Goal: Find contact information: Find contact information

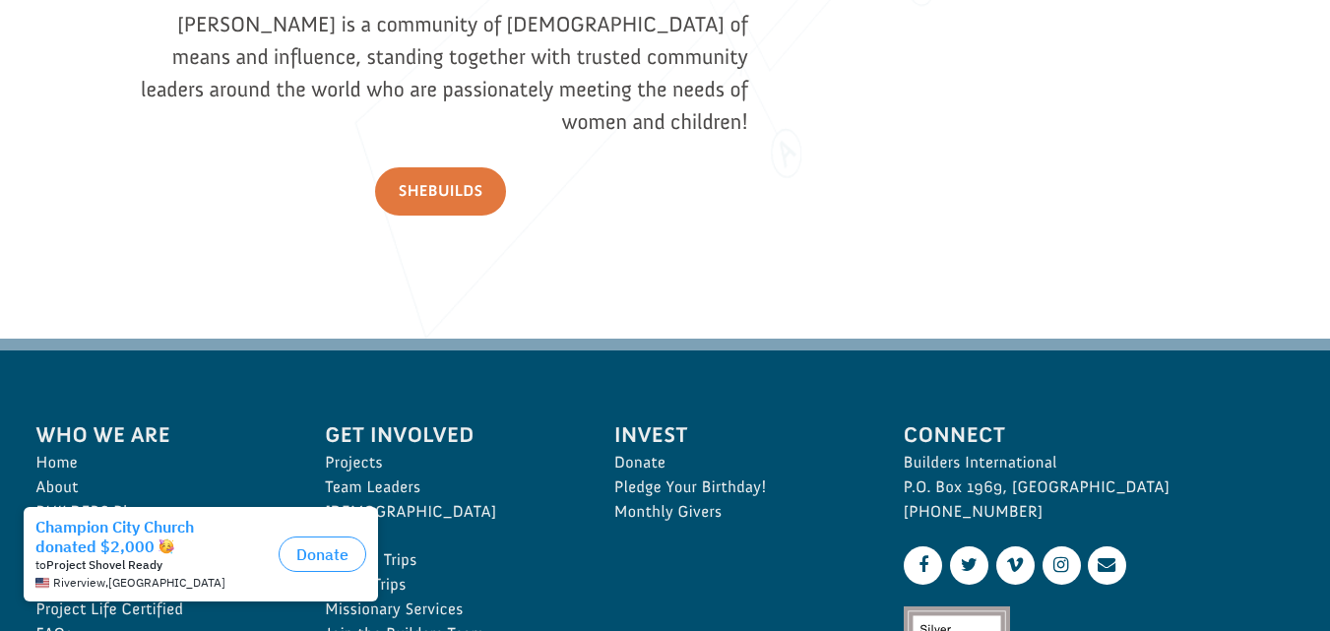
scroll to position [3030, 0]
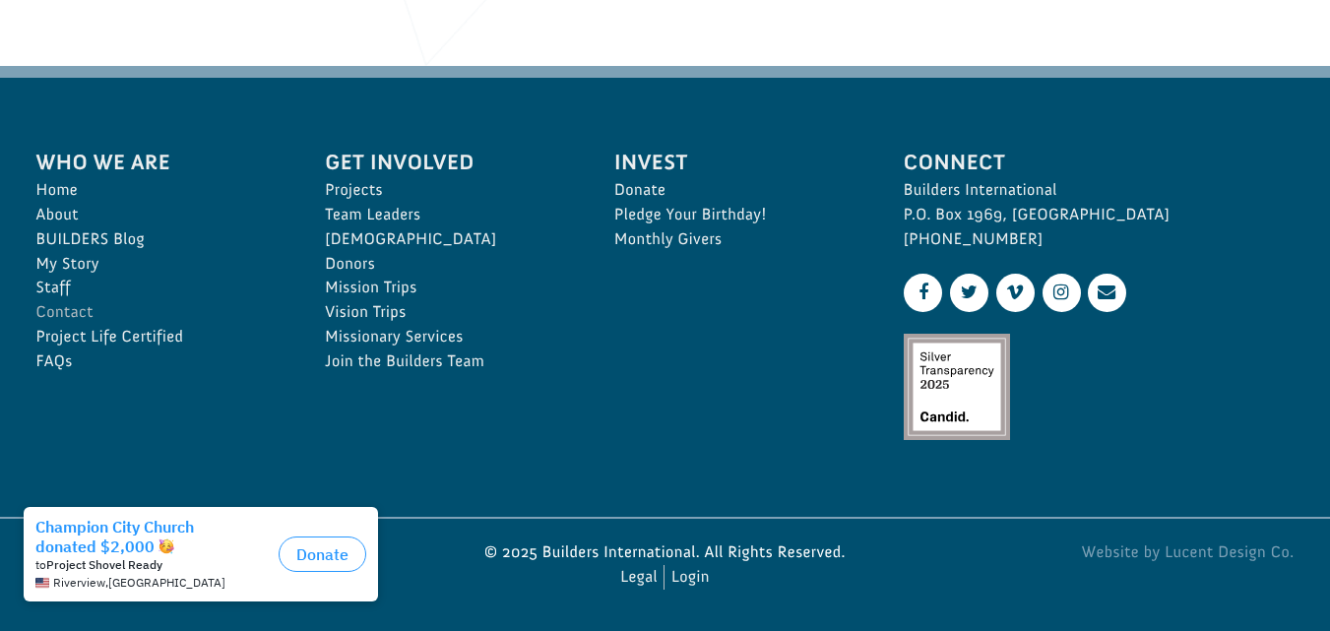
click at [62, 314] on link "Contact" at bounding box center [159, 312] width 246 height 25
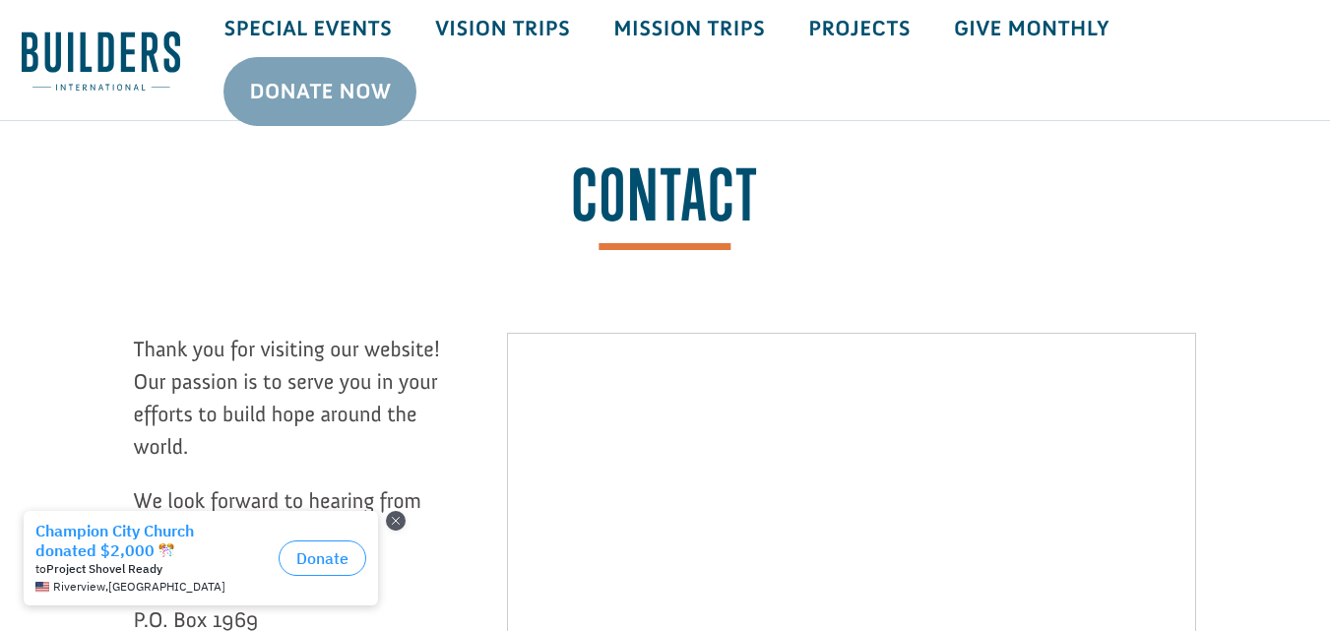
scroll to position [197, 0]
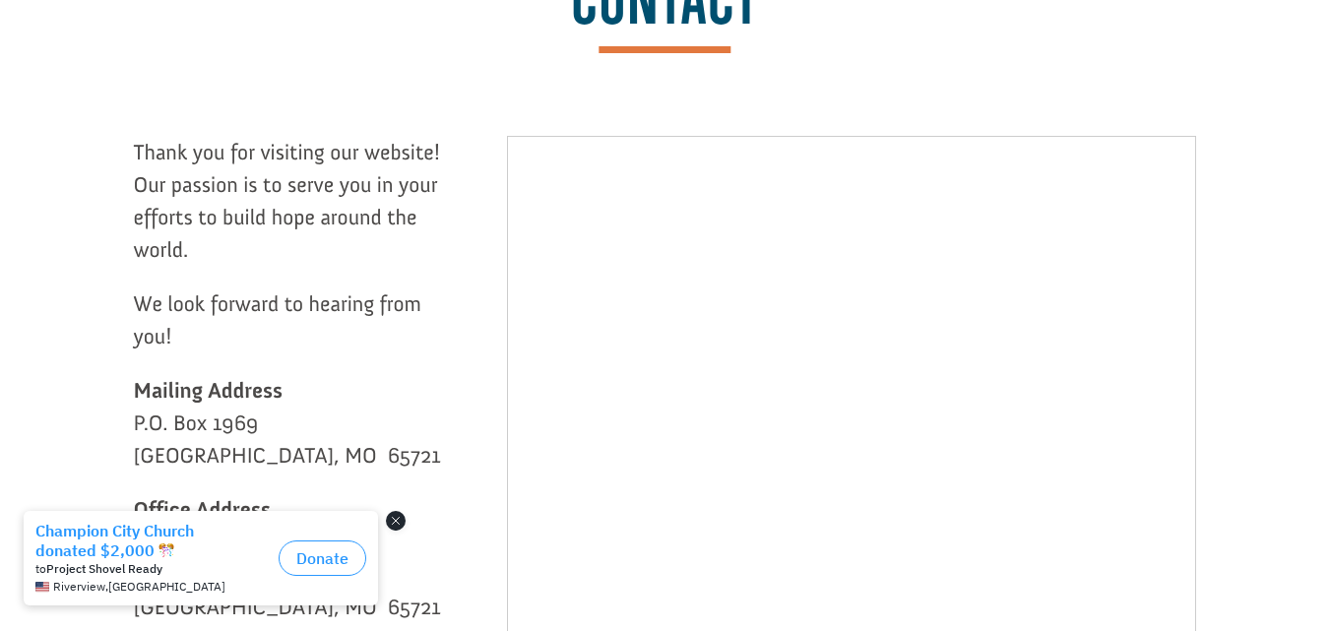
click at [390, 517] on button "Close dialog" at bounding box center [396, 517] width 20 height 20
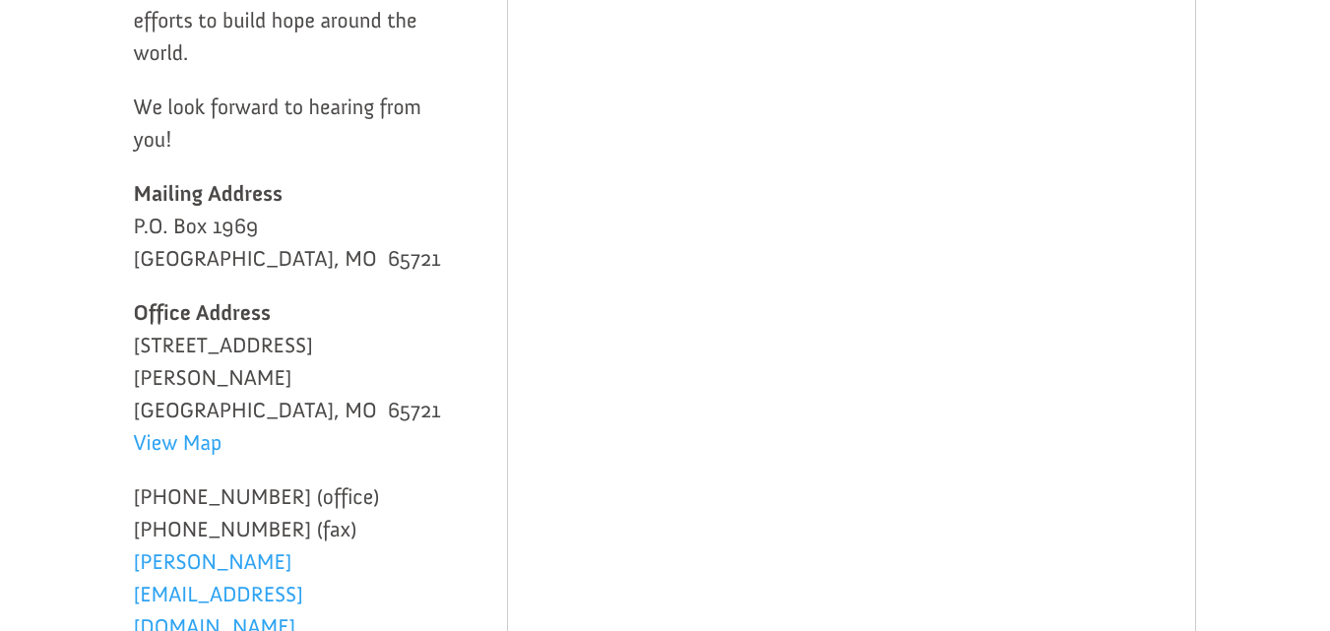
scroll to position [0, 0]
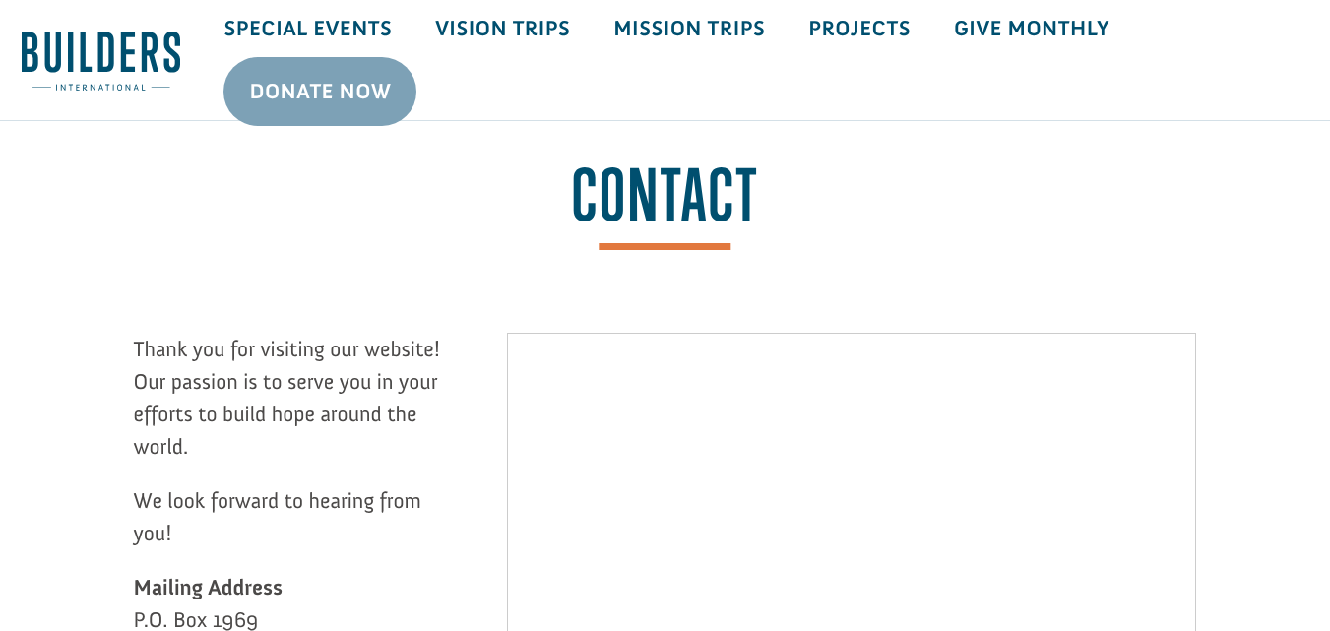
click at [38, 53] on img at bounding box center [101, 61] width 158 height 61
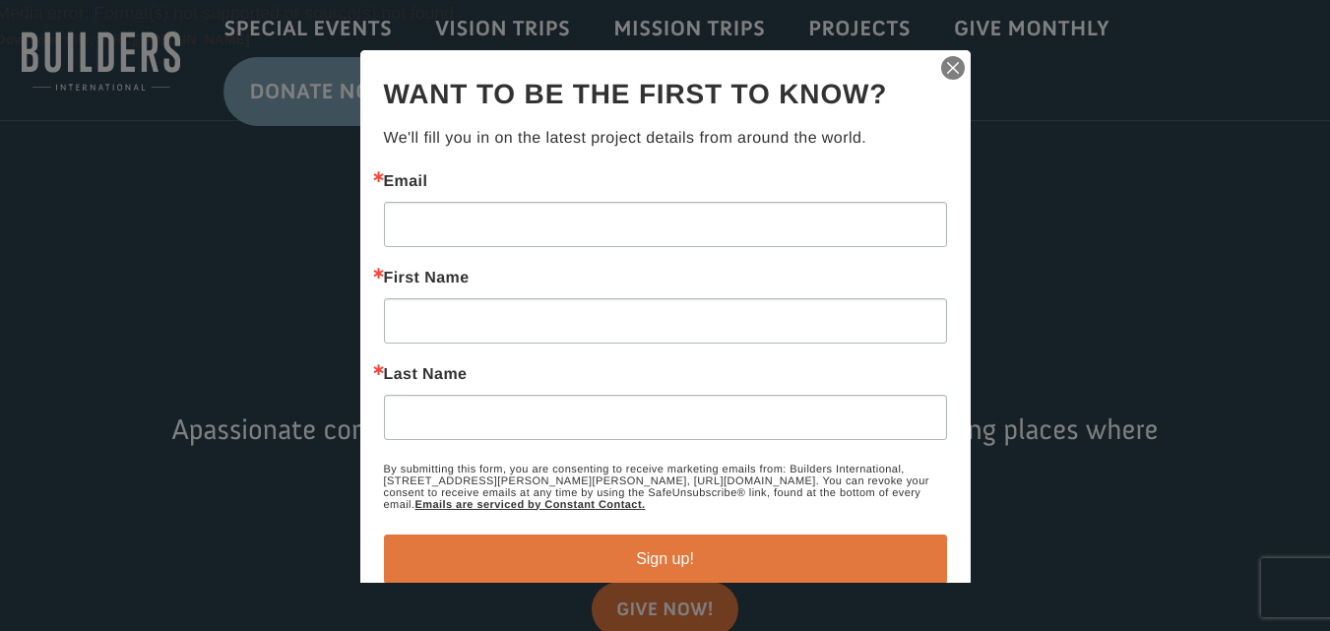
click at [939, 77] on img "button" at bounding box center [953, 67] width 28 height 28
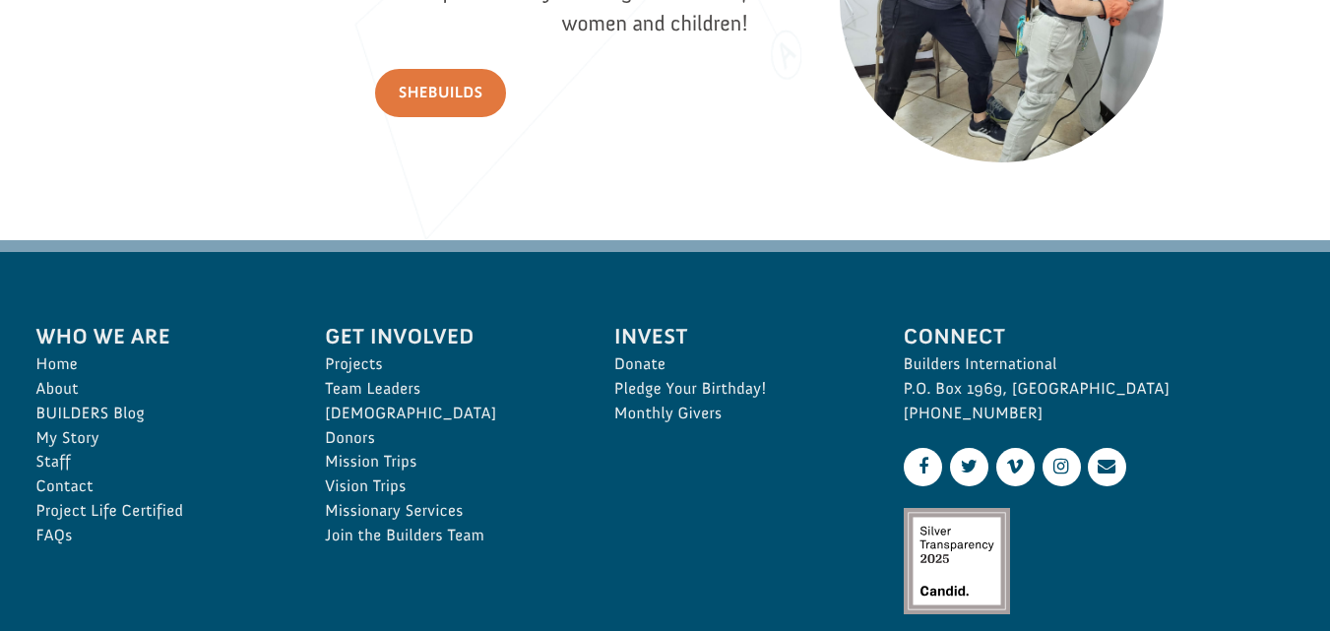
scroll to position [3030, 0]
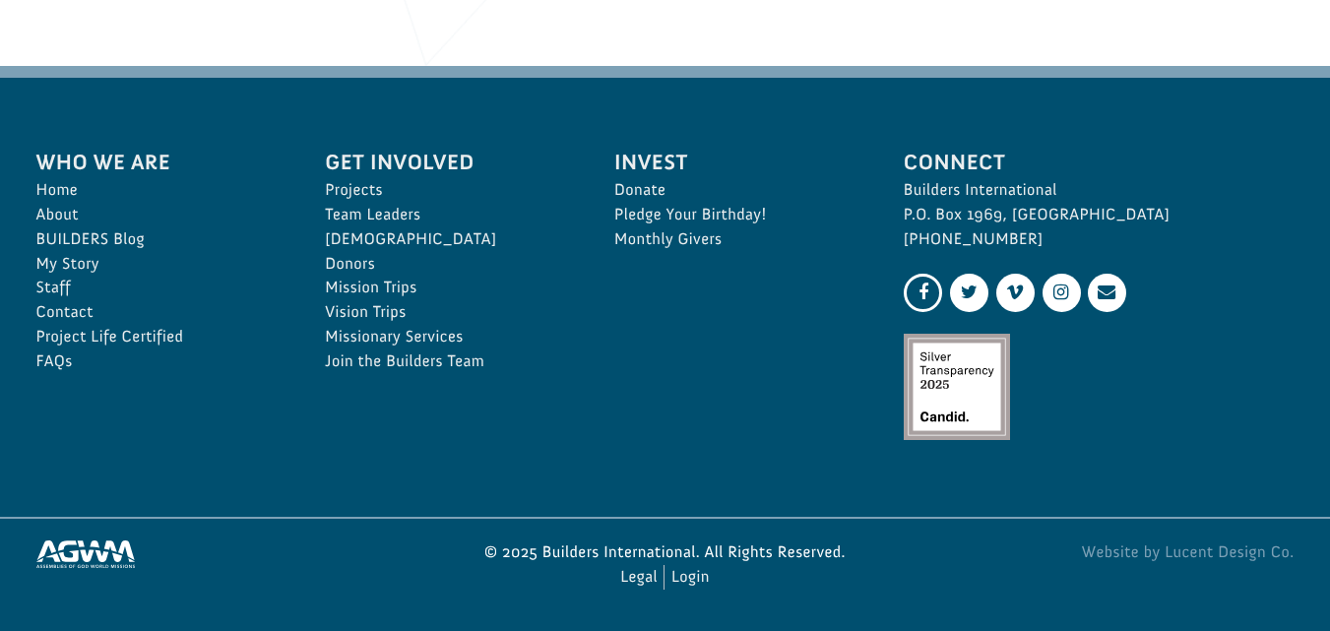
click at [922, 295] on link at bounding box center [923, 293] width 38 height 38
